Goal: Navigation & Orientation: Find specific page/section

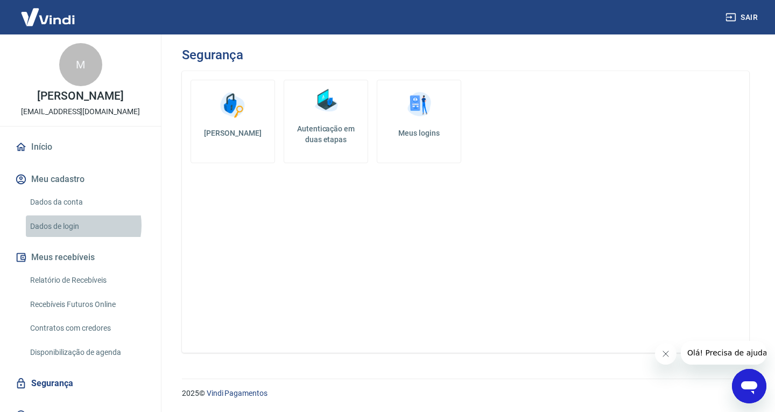
click at [76, 225] on link "Dados de login" at bounding box center [87, 226] width 122 height 22
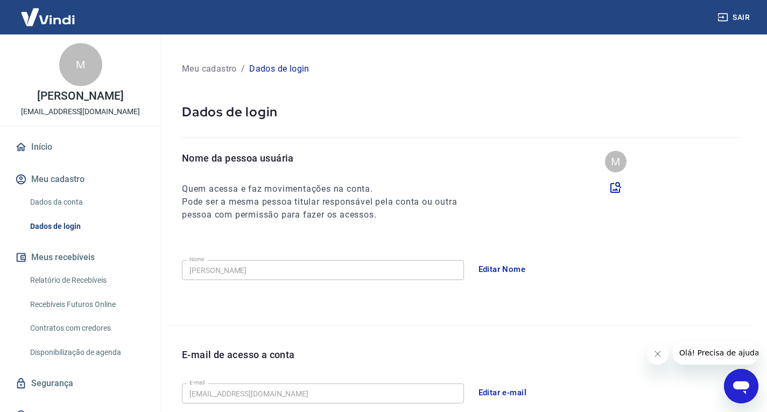
click at [30, 19] on img at bounding box center [48, 17] width 70 height 33
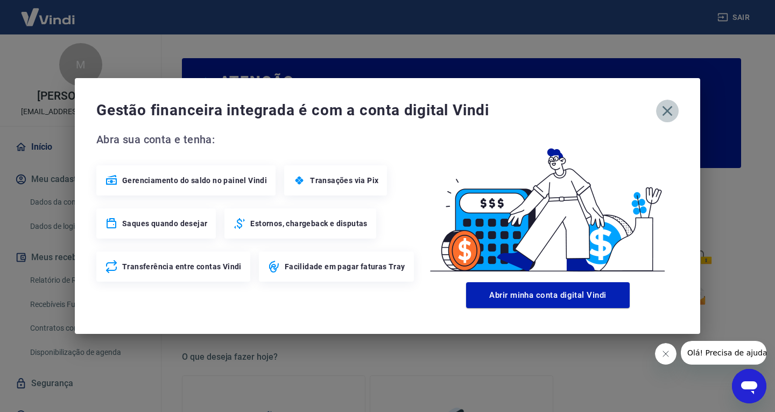
click at [670, 108] on icon "button" at bounding box center [668, 111] width 10 height 10
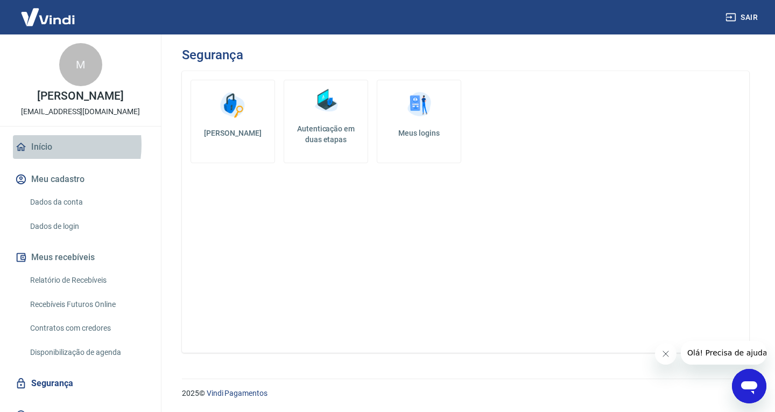
click at [38, 145] on link "Início" at bounding box center [80, 147] width 135 height 24
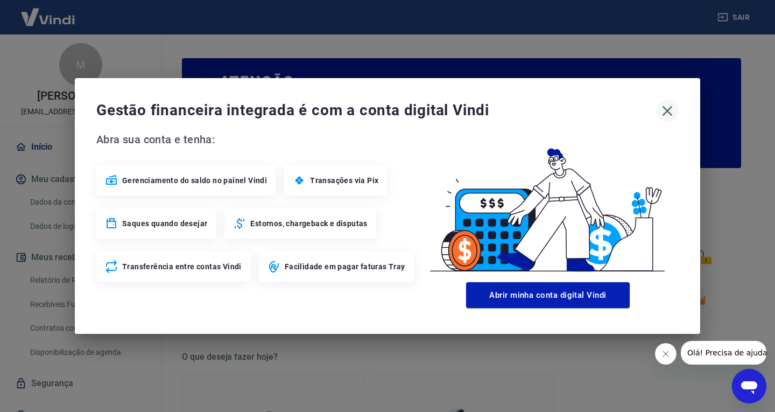
click at [662, 116] on icon "button" at bounding box center [667, 110] width 17 height 17
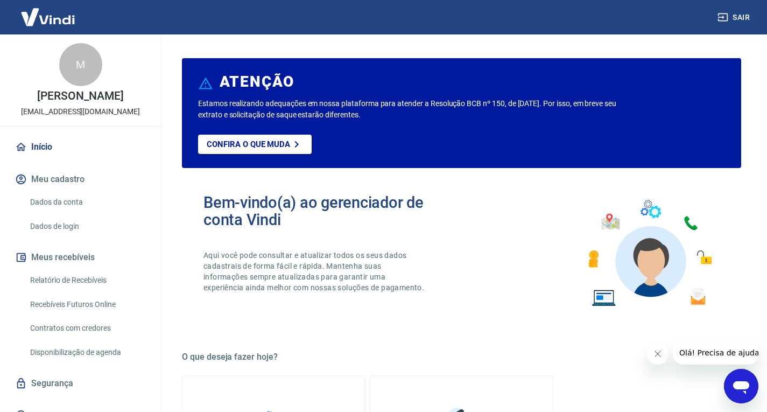
click at [65, 16] on img at bounding box center [48, 17] width 70 height 33
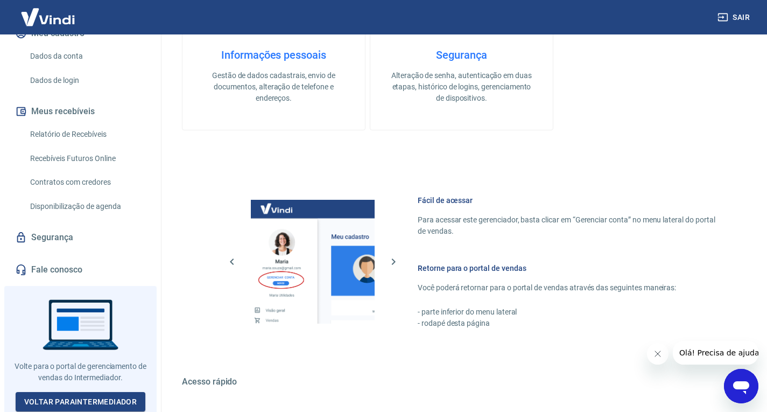
scroll to position [561, 0]
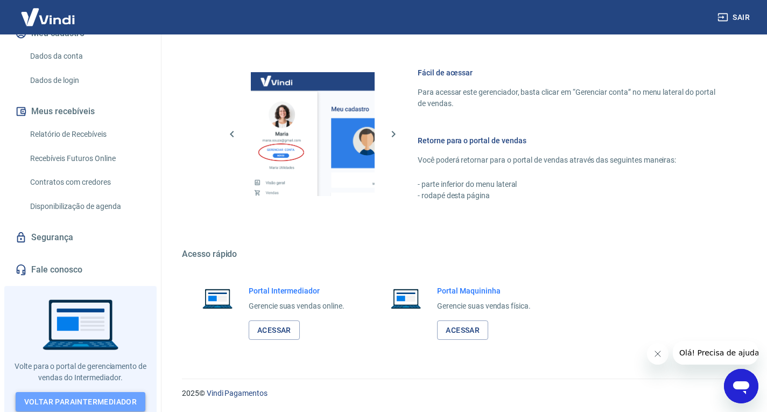
click at [75, 395] on link "Voltar para Intermediador" at bounding box center [81, 402] width 130 height 20
